Goal: Task Accomplishment & Management: Manage account settings

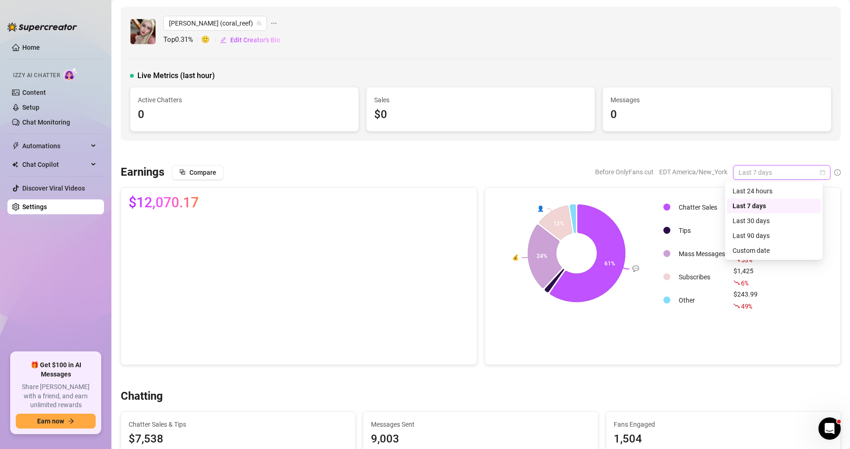
click at [788, 169] on span "Last 7 days" at bounding box center [782, 172] width 86 height 14
click at [763, 250] on div "Custom date" at bounding box center [774, 250] width 83 height 10
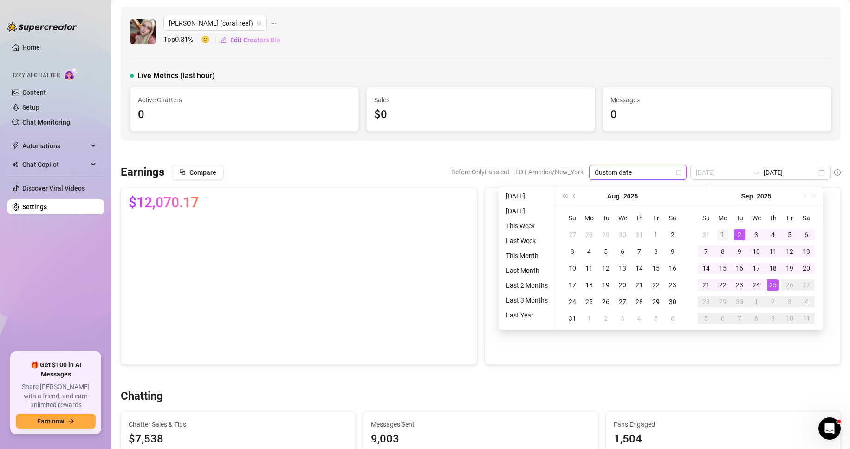
type input "[DATE]"
click at [725, 236] on div "1" at bounding box center [722, 234] width 11 height 11
type input "[DATE]"
click at [771, 280] on div "25" at bounding box center [773, 284] width 11 height 11
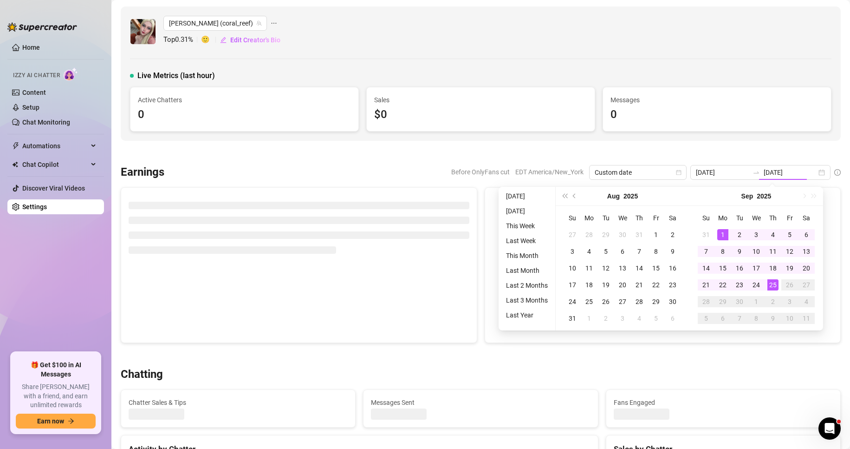
type input "[DATE]"
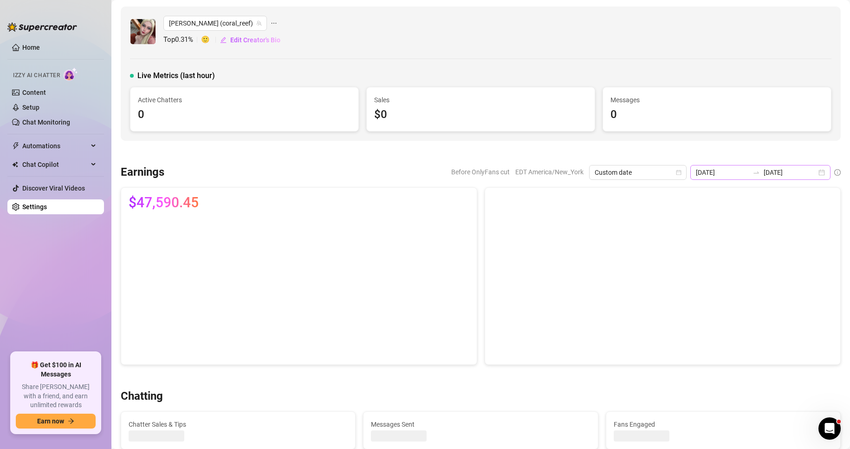
click at [813, 172] on div "[DATE] [DATE]" at bounding box center [760, 172] width 140 height 15
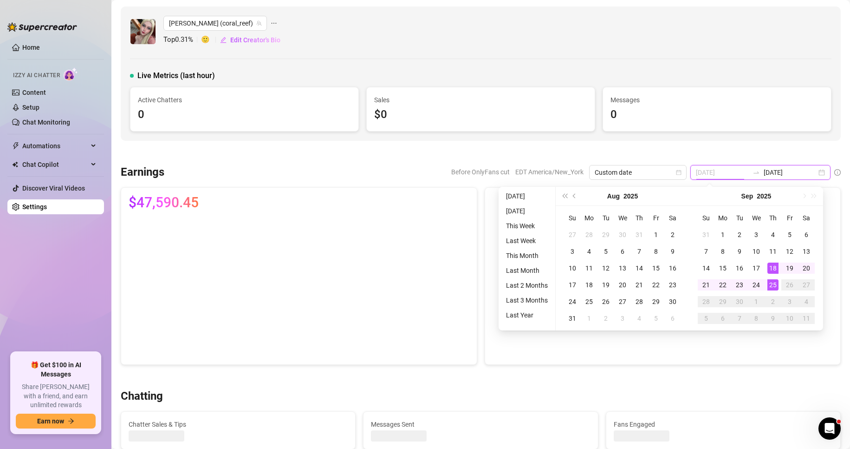
type input "[DATE]"
click at [770, 284] on div "25" at bounding box center [773, 284] width 11 height 11
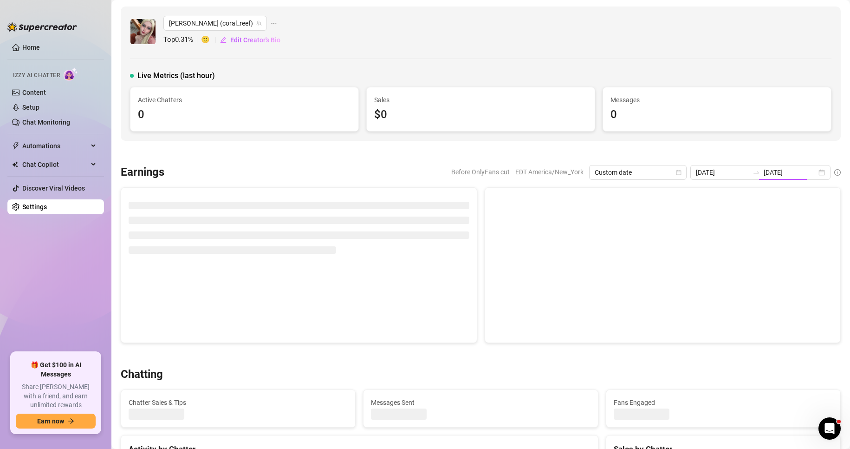
type input "[DATE]"
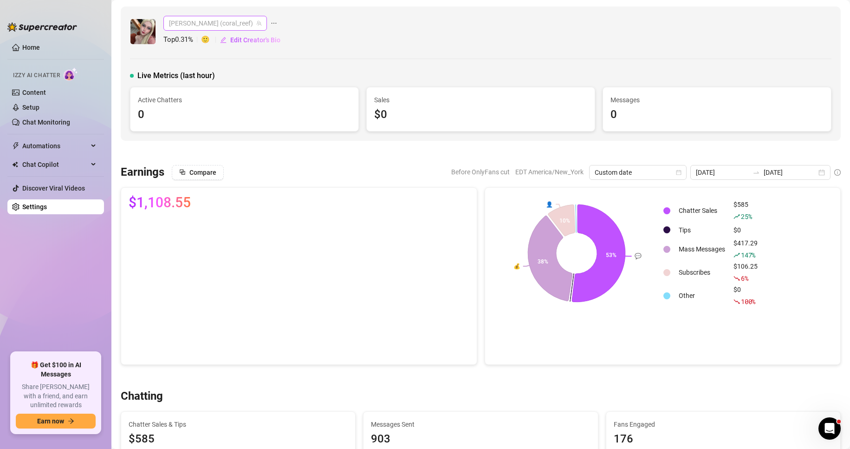
click at [208, 22] on span "[PERSON_NAME] (coral_reef)" at bounding box center [215, 23] width 92 height 14
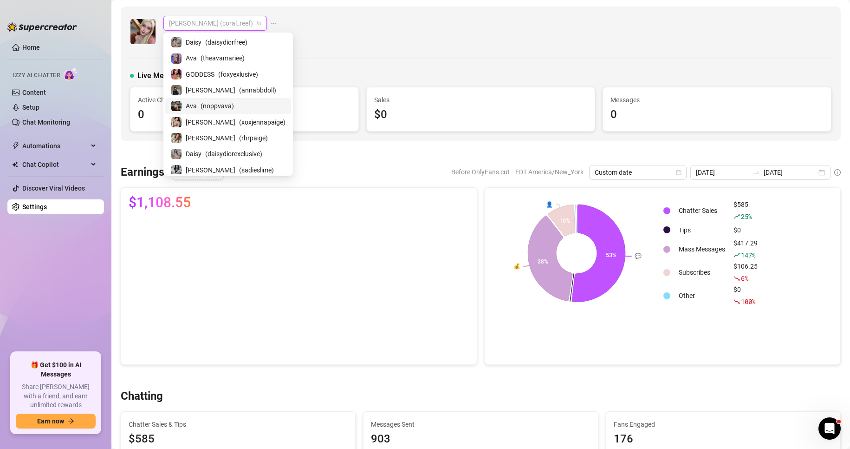
scroll to position [19, 0]
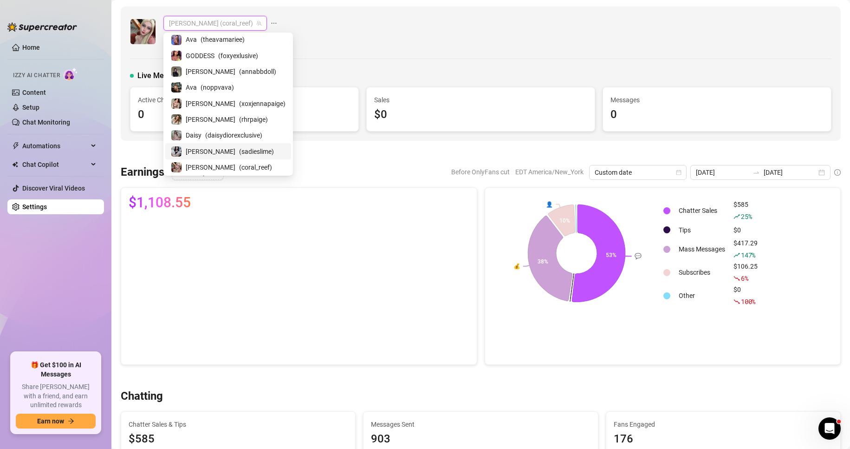
click at [239, 151] on span "( sadieslime )" at bounding box center [256, 151] width 35 height 10
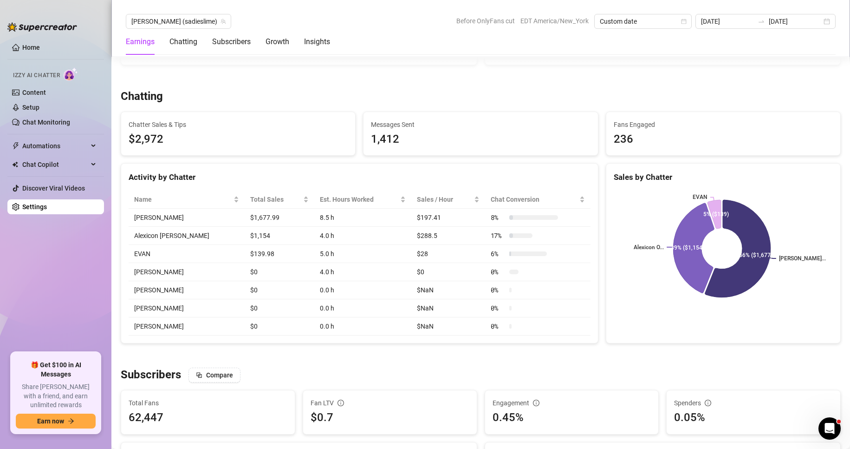
scroll to position [308, 0]
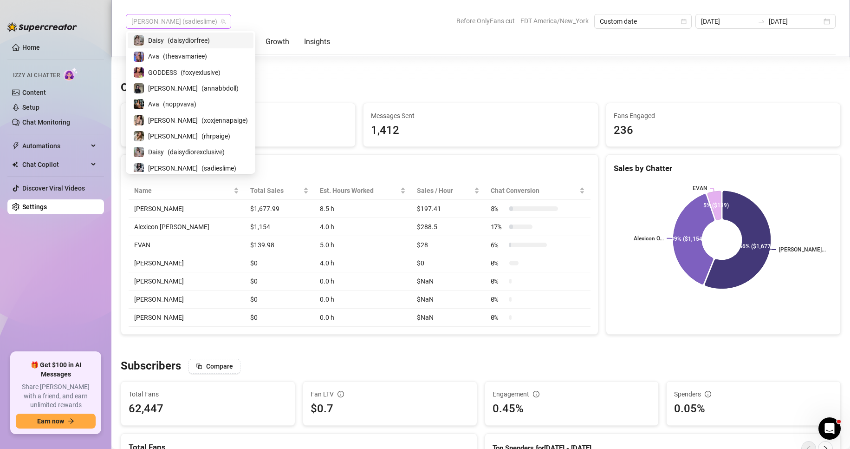
click at [188, 15] on span "[PERSON_NAME] (sadieslime)" at bounding box center [178, 21] width 94 height 14
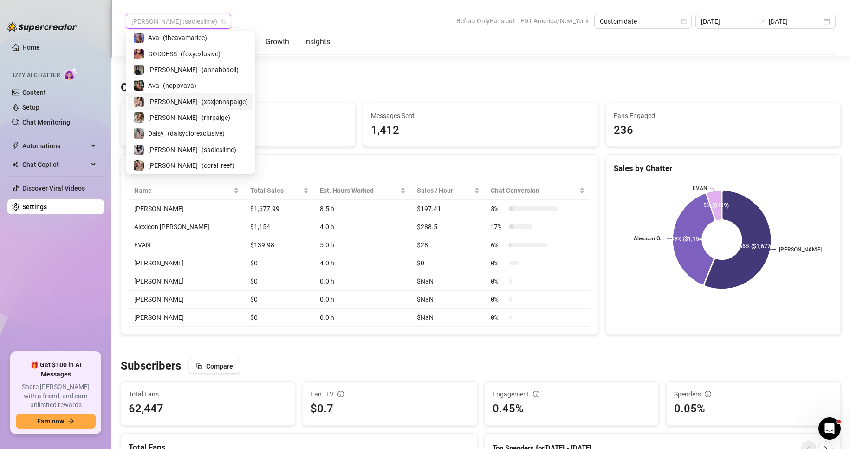
click at [202, 102] on span "( xoxjennapaige )" at bounding box center [225, 102] width 46 height 10
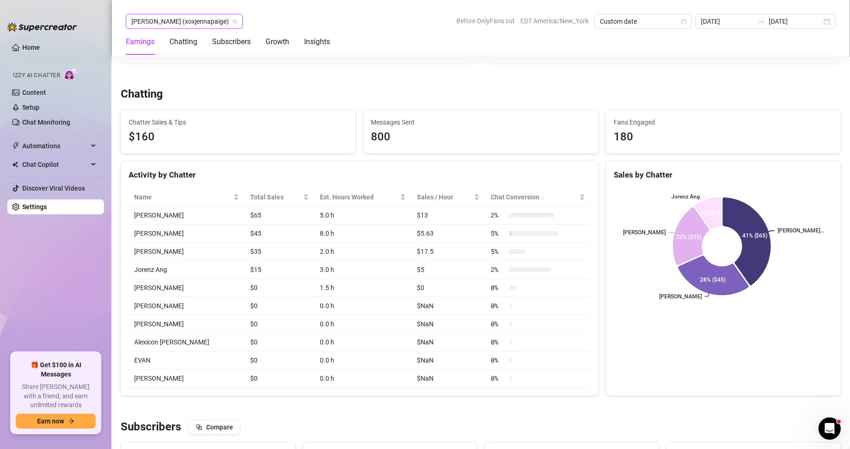
scroll to position [301, 0]
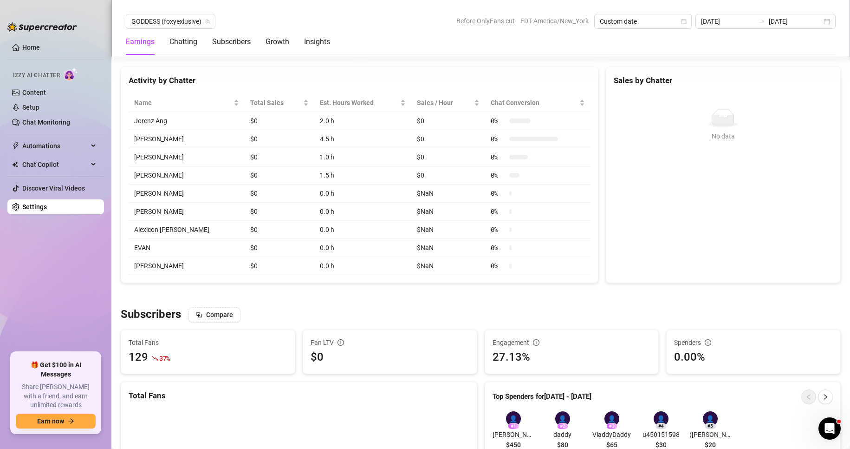
scroll to position [418, 0]
